Goal: Task Accomplishment & Management: Use online tool/utility

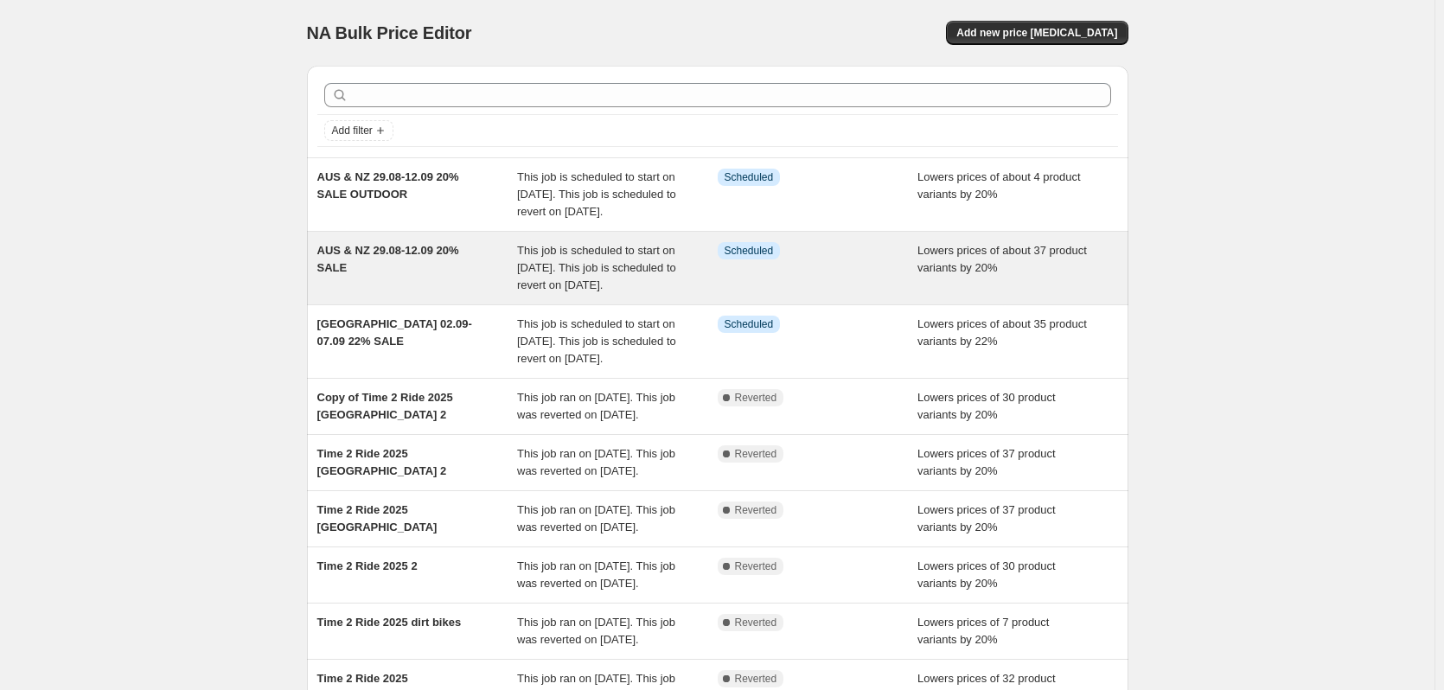
click at [589, 291] on span "This job is scheduled to start on [DATE]. This job is scheduled to revert on [D…" at bounding box center [596, 268] width 159 height 48
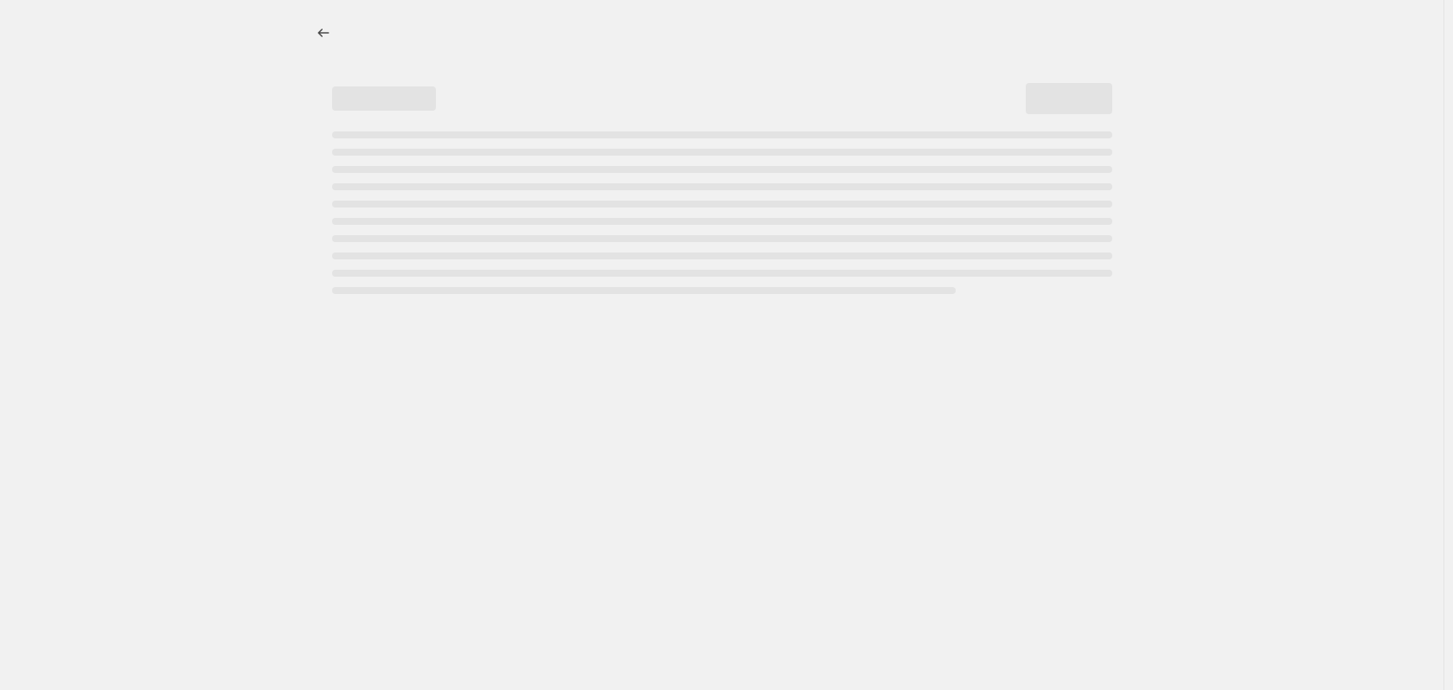
select select "percentage"
select select "collection"
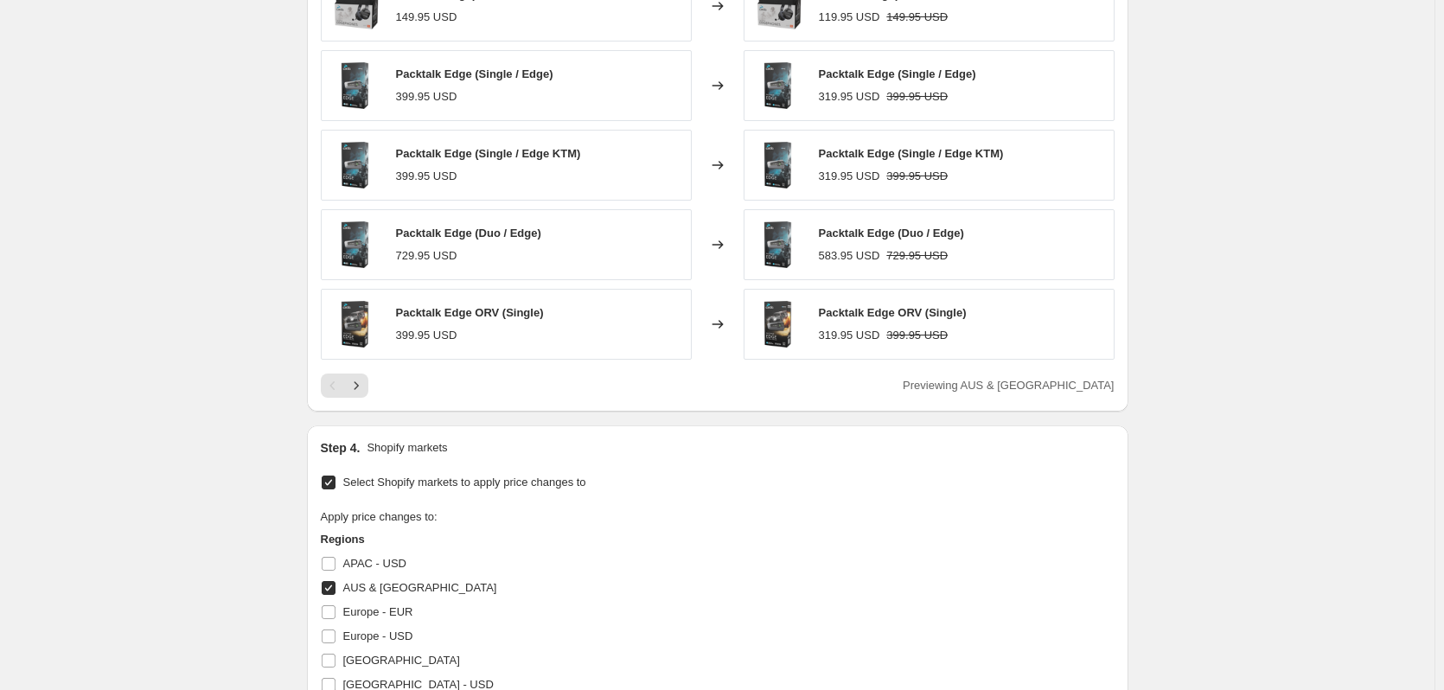
scroll to position [1989, 0]
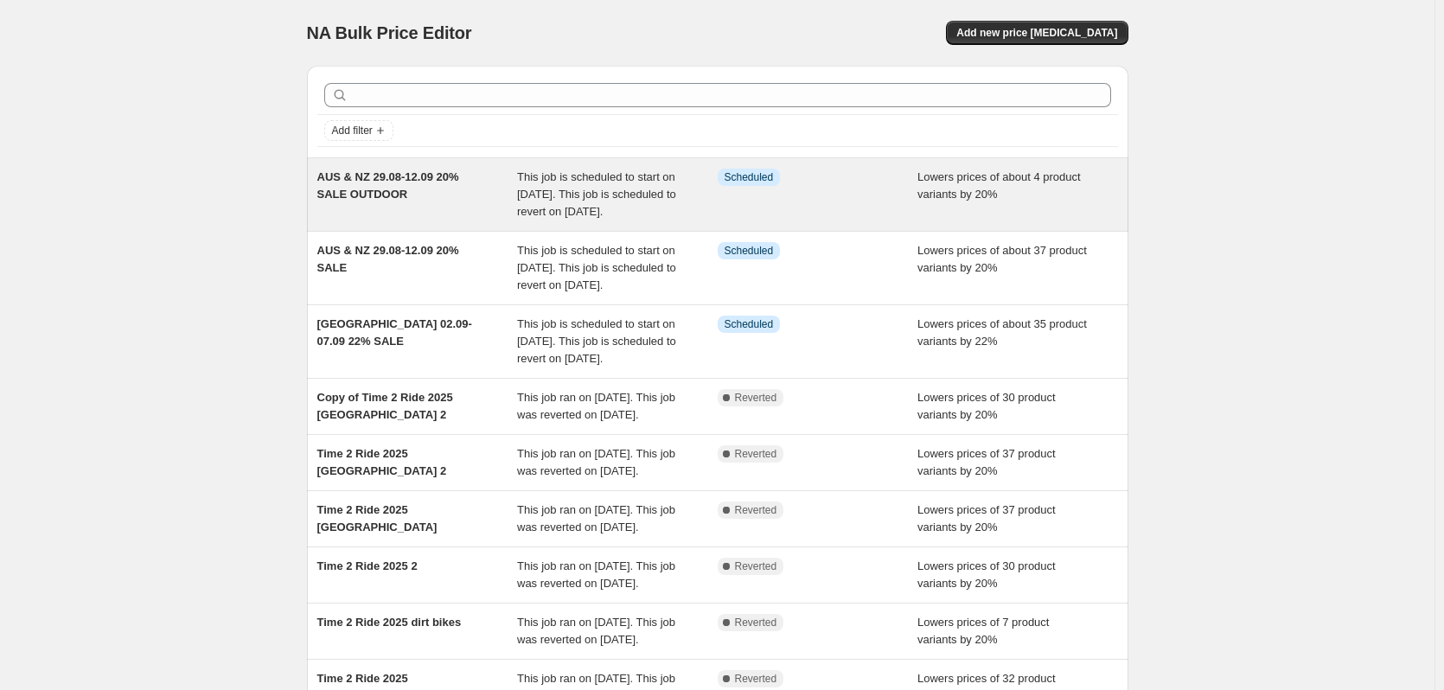
click at [585, 207] on span "This job is scheduled to start on August 28, 2025. This job is scheduled to rev…" at bounding box center [596, 194] width 159 height 48
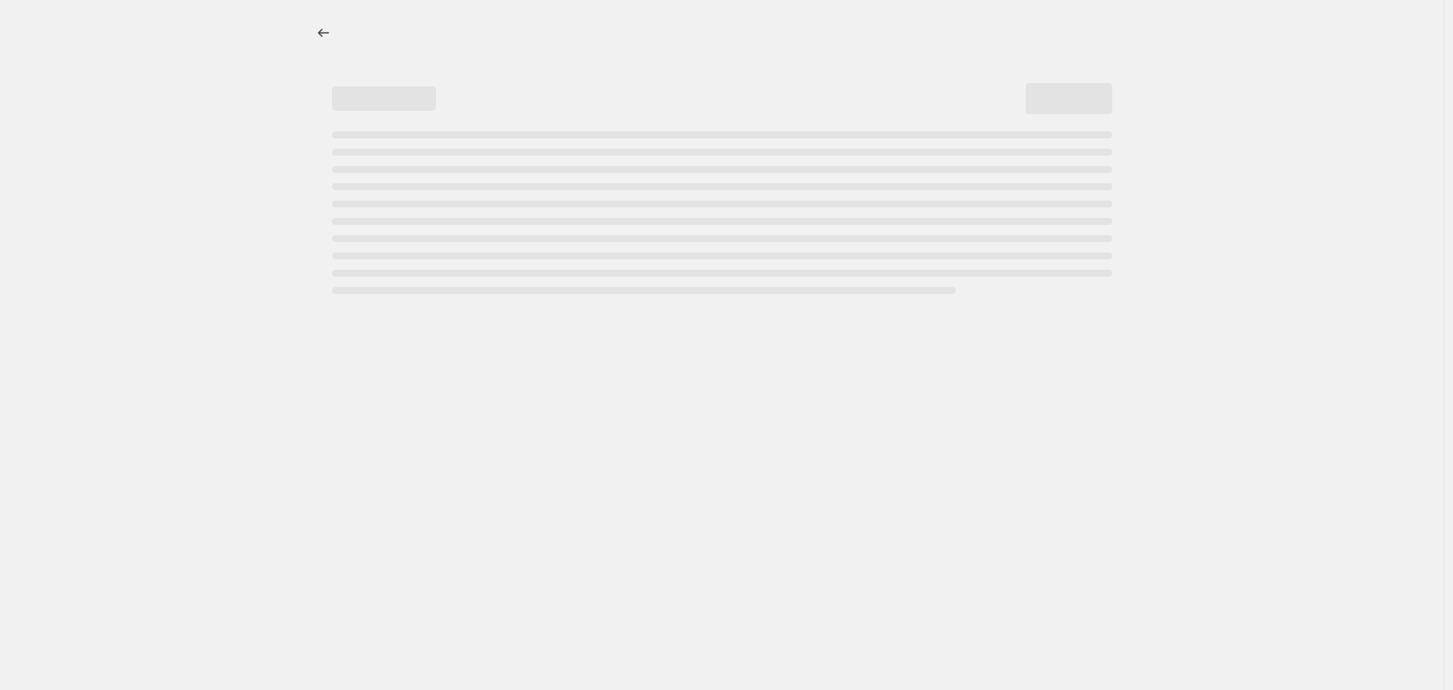
select select "percentage"
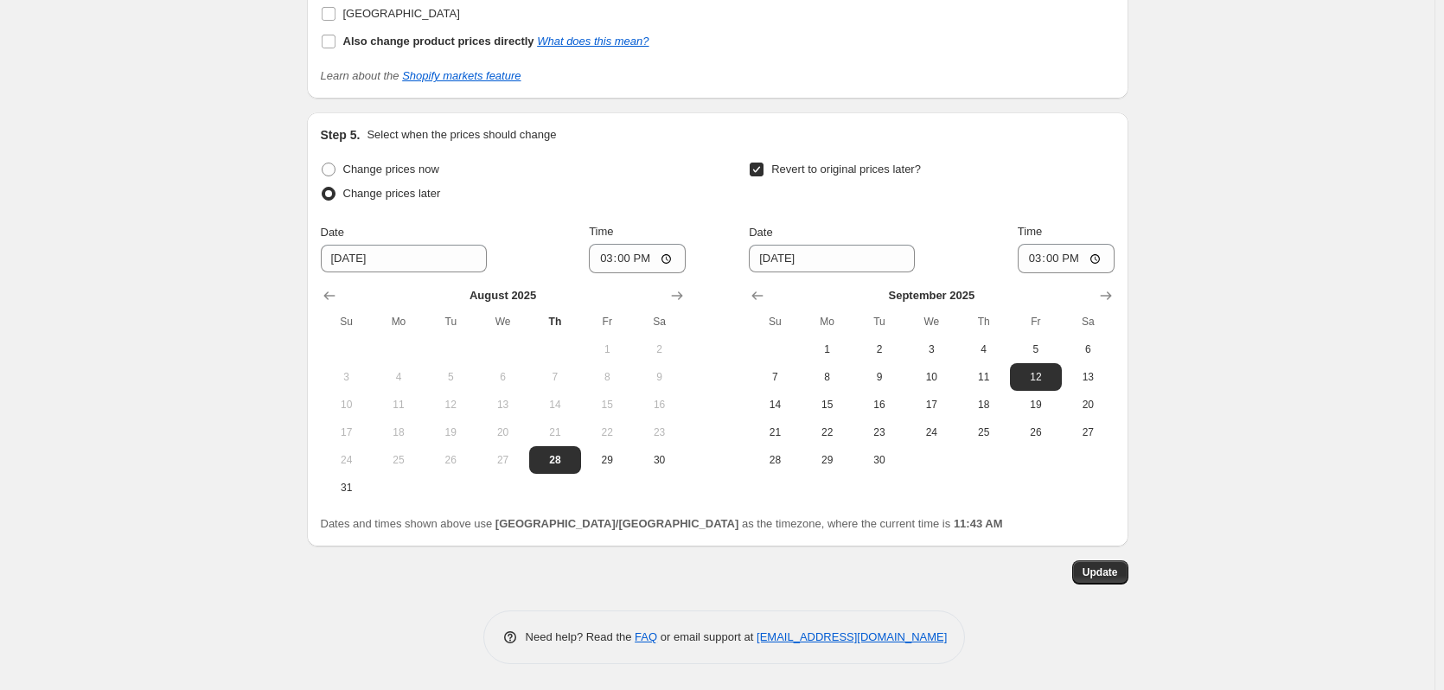
scroll to position [1924, 0]
